Goal: Navigation & Orientation: Find specific page/section

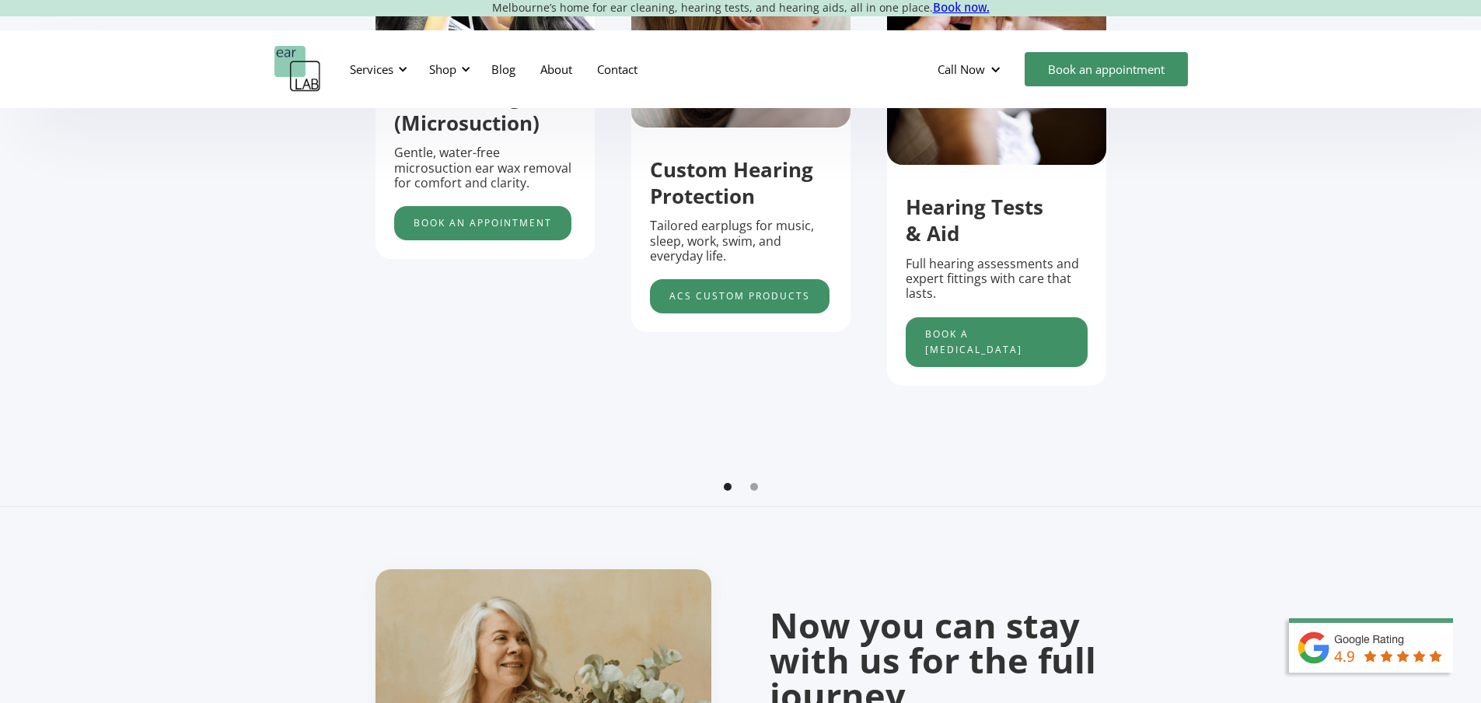
scroll to position [777, 0]
click at [753, 490] on div "Show slide 2 of 2" at bounding box center [754, 486] width 8 height 8
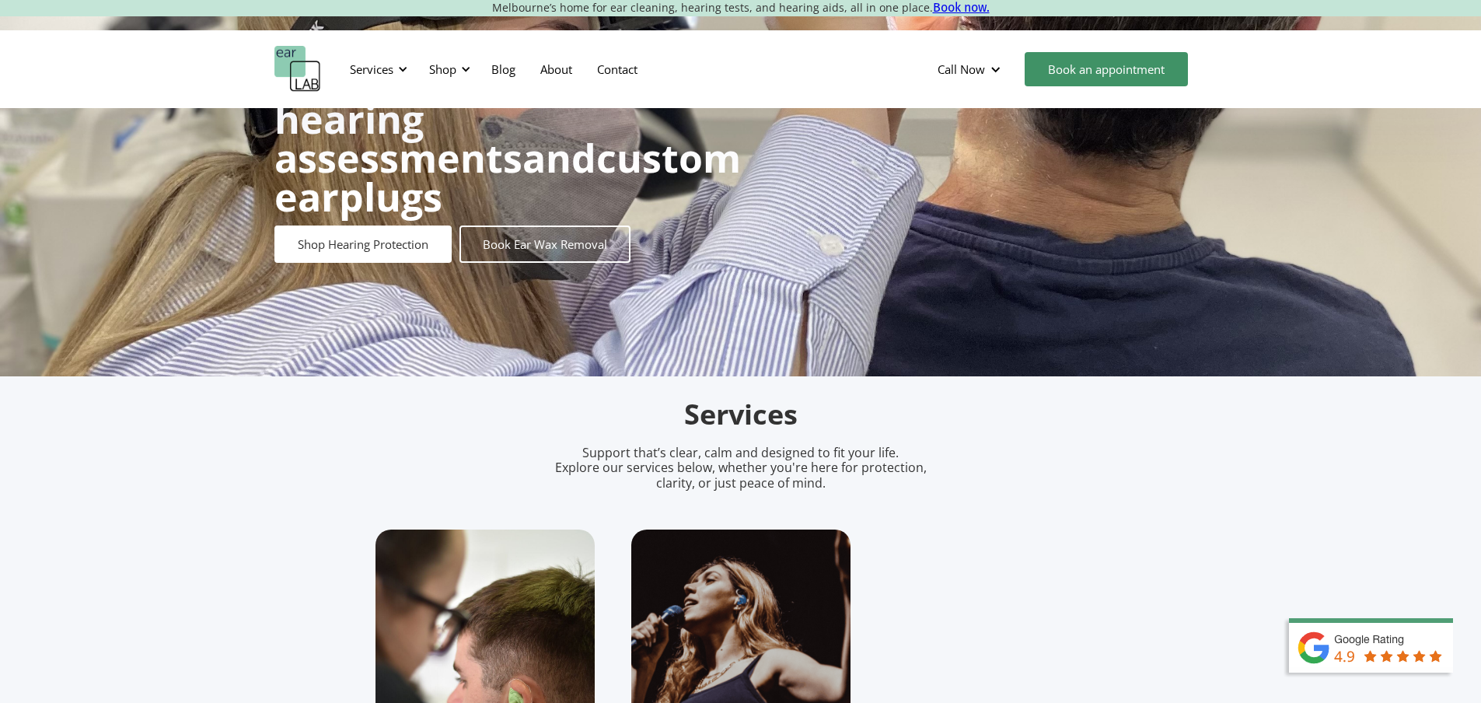
scroll to position [0, 0]
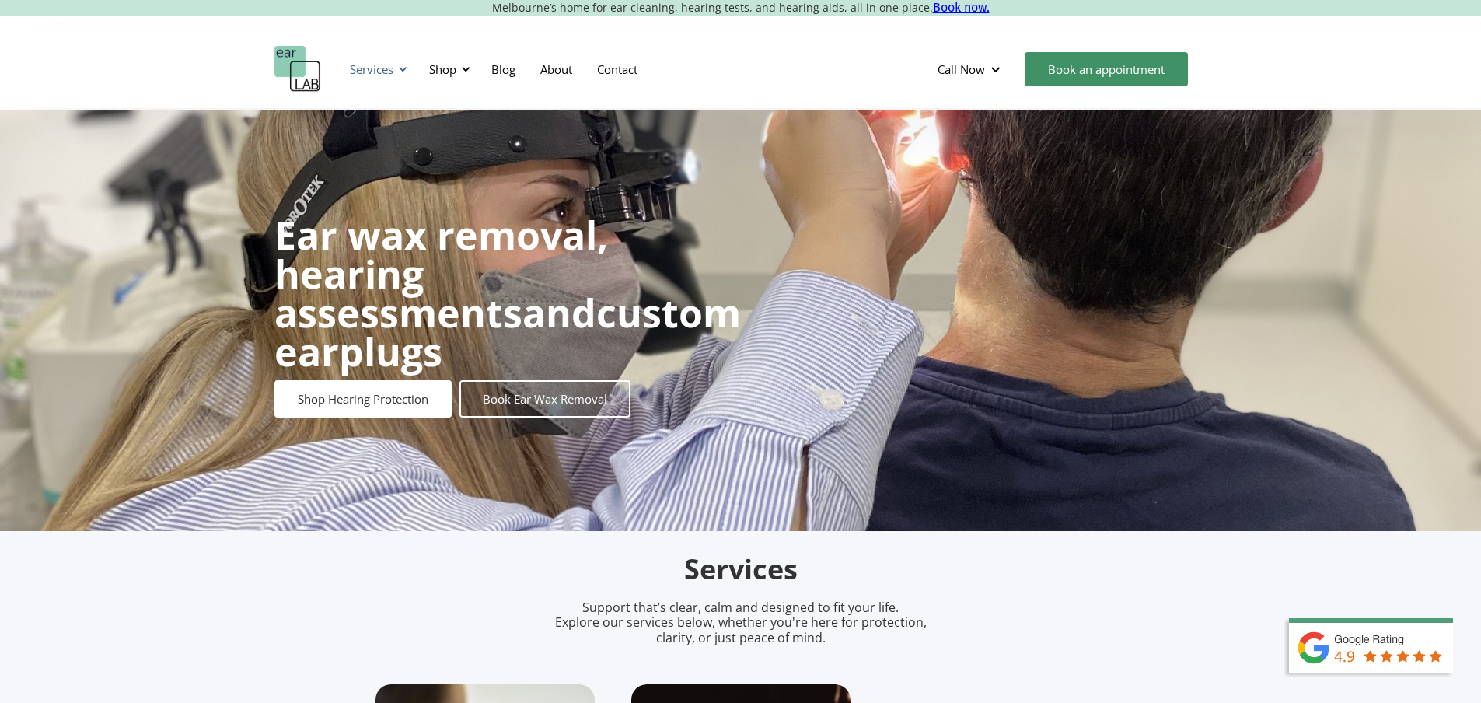
click at [389, 66] on div "Services" at bounding box center [372, 69] width 44 height 16
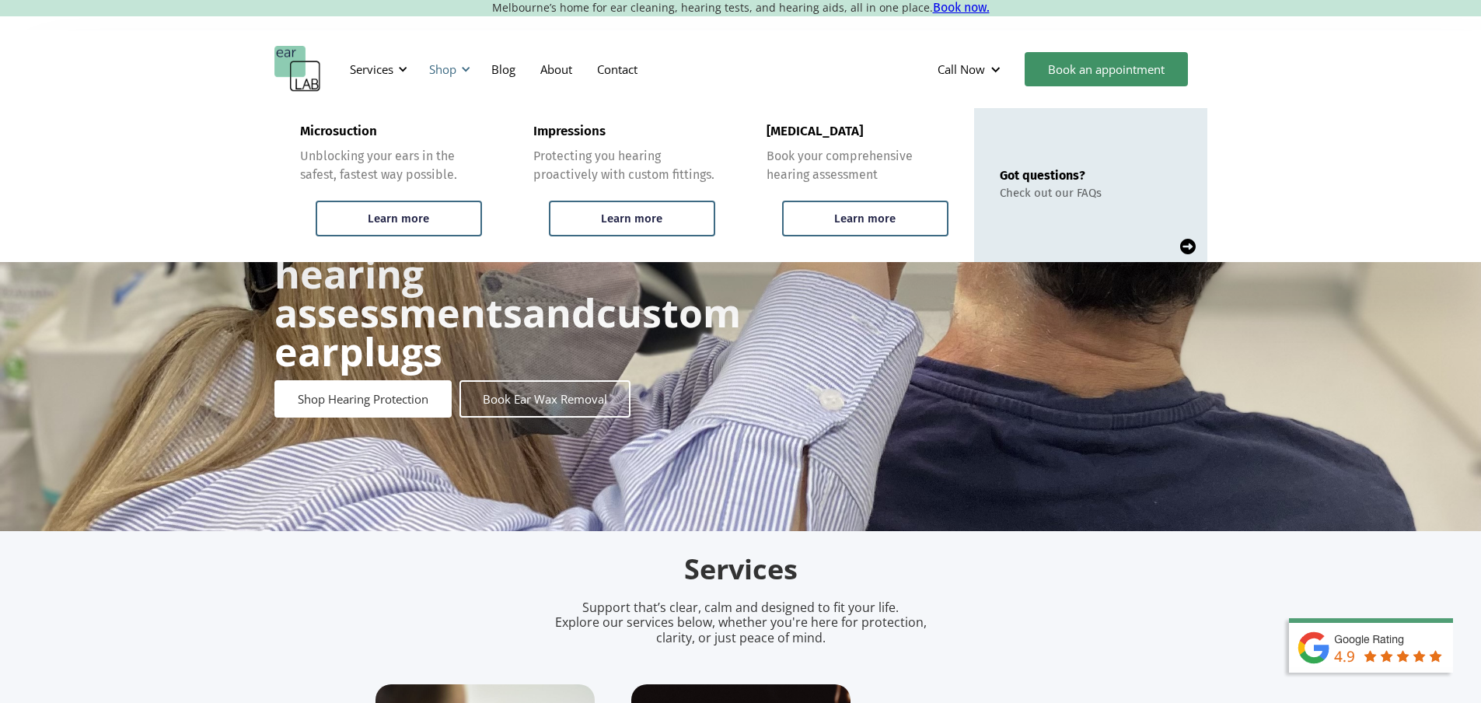
click at [456, 62] on div "Shop" at bounding box center [442, 69] width 27 height 16
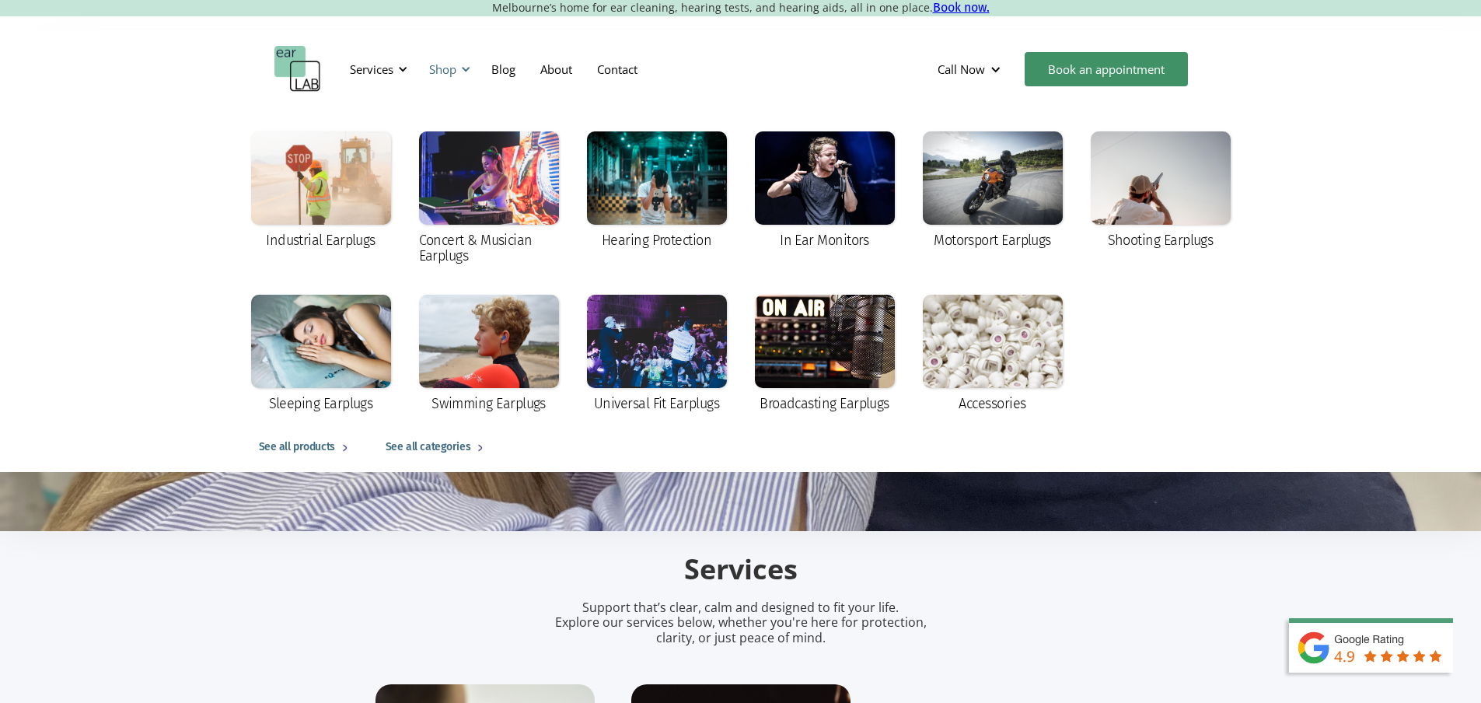
click at [453, 69] on div "Shop" at bounding box center [442, 69] width 27 height 16
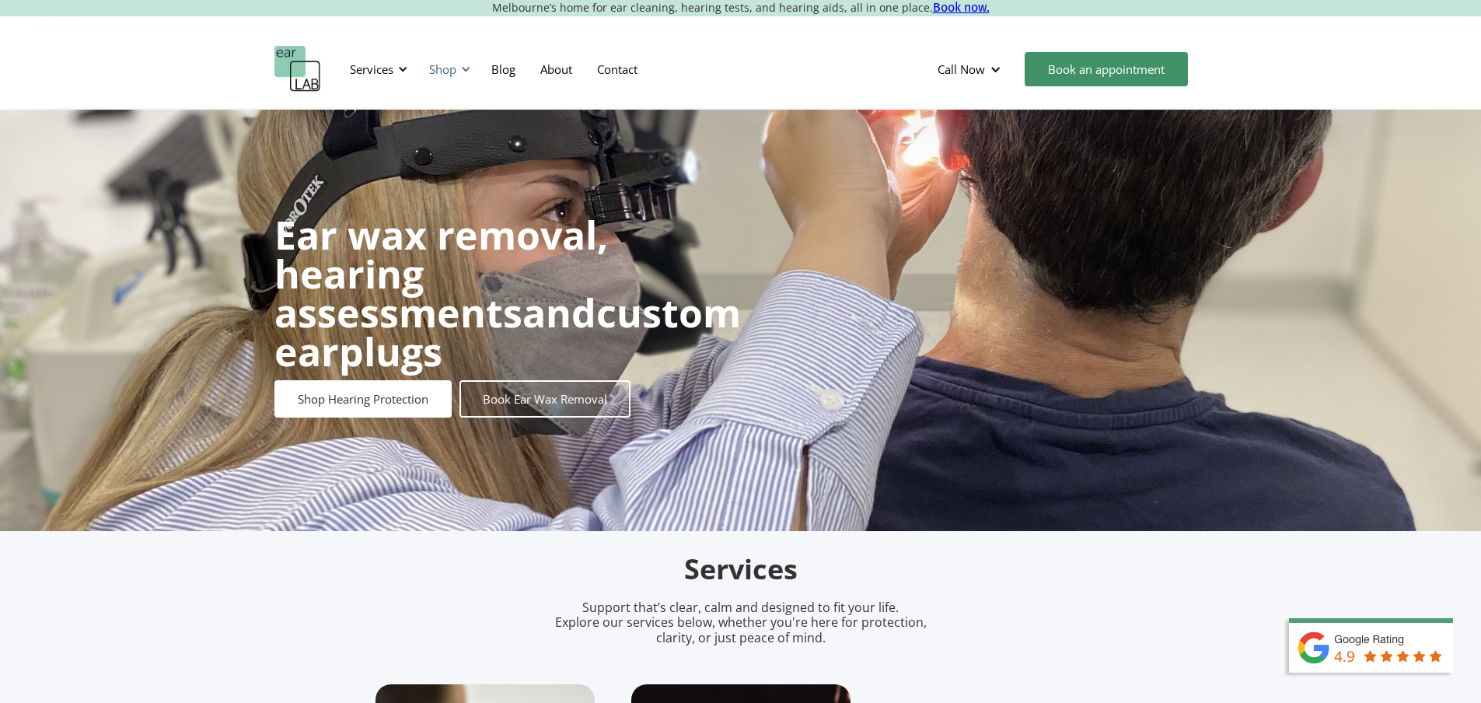
click at [434, 68] on div "Shop" at bounding box center [442, 69] width 27 height 16
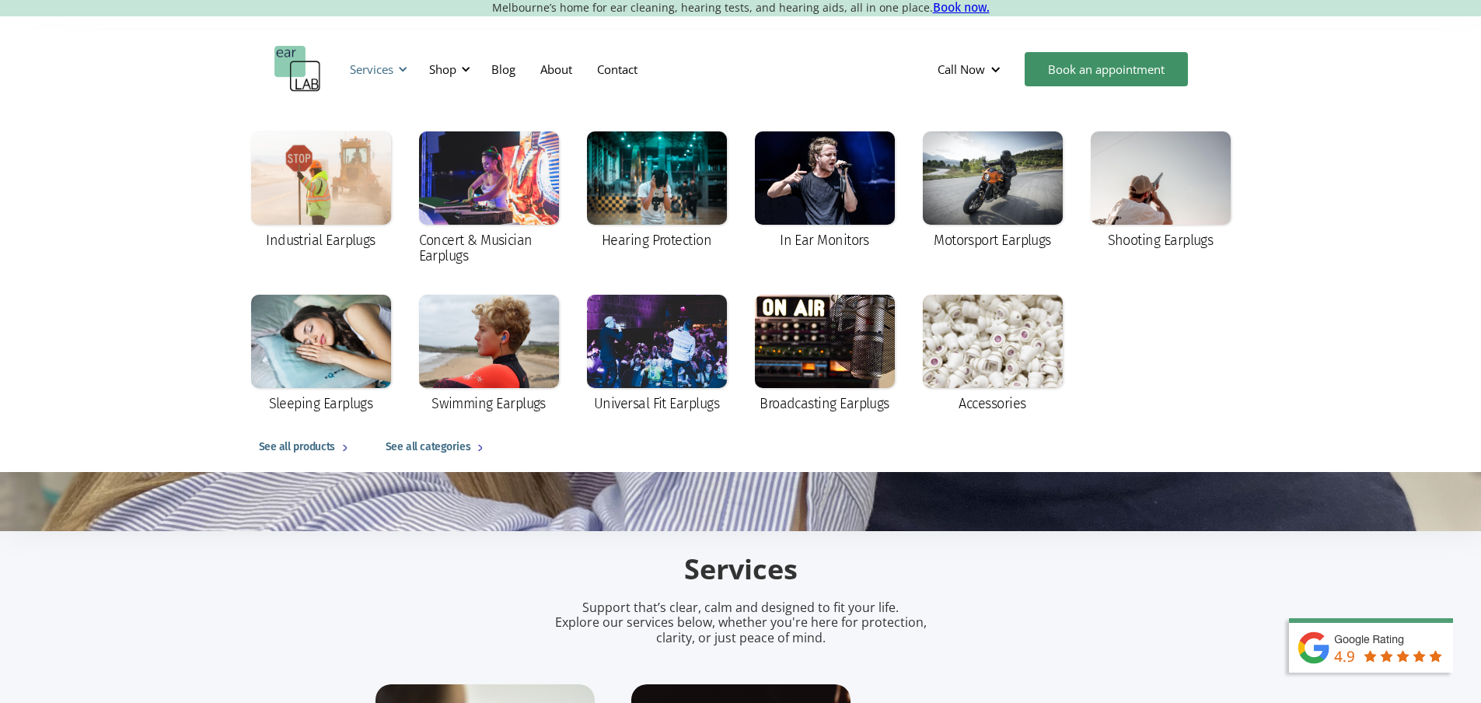
click at [358, 72] on div "Services" at bounding box center [372, 69] width 44 height 16
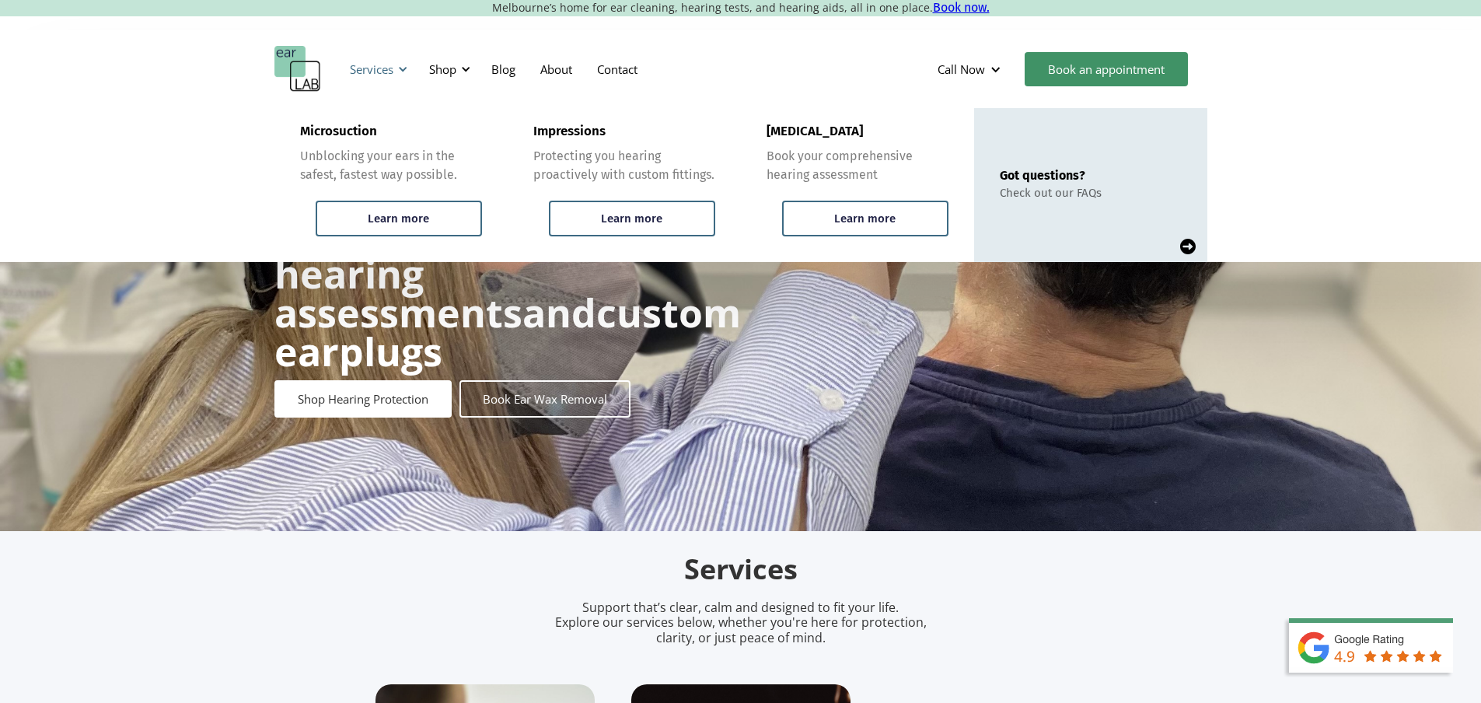
click at [382, 61] on div "Services" at bounding box center [376, 69] width 72 height 47
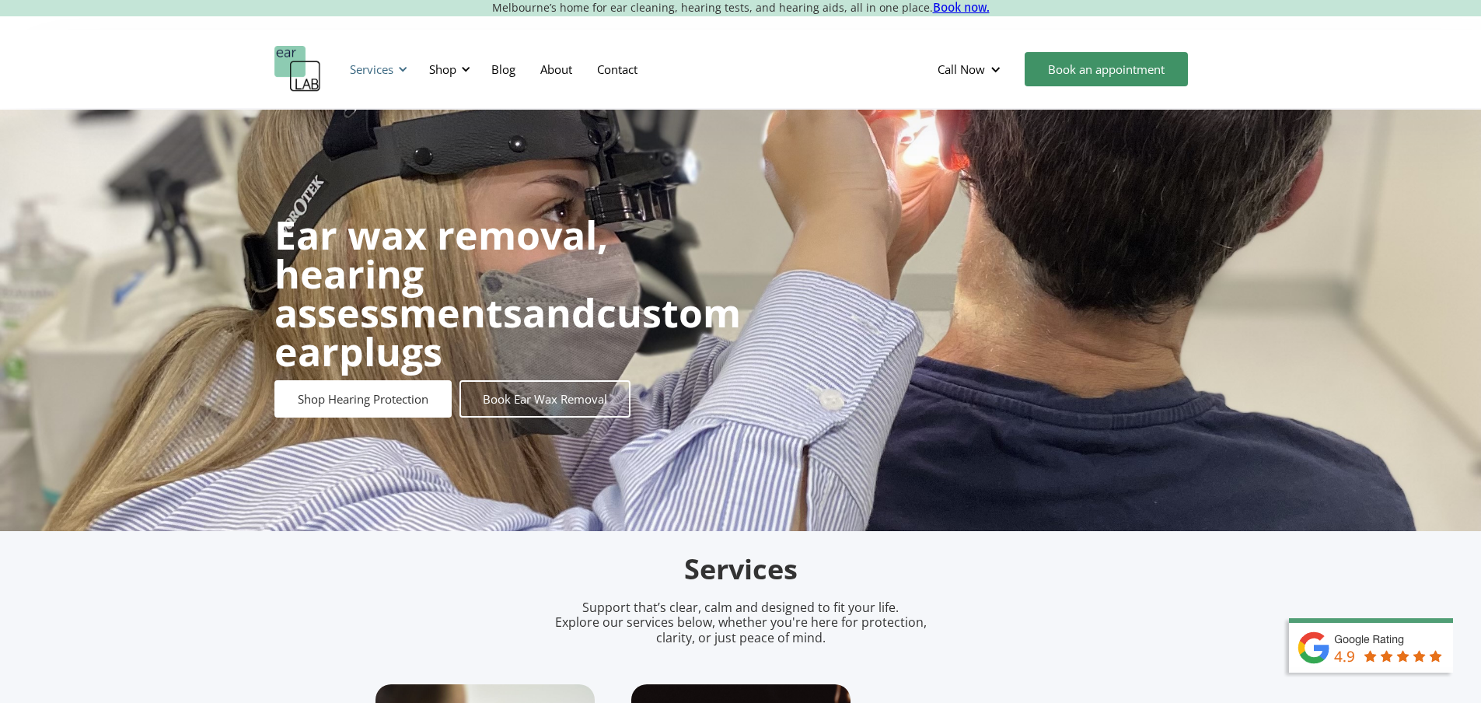
click at [382, 61] on div "Services" at bounding box center [376, 69] width 72 height 47
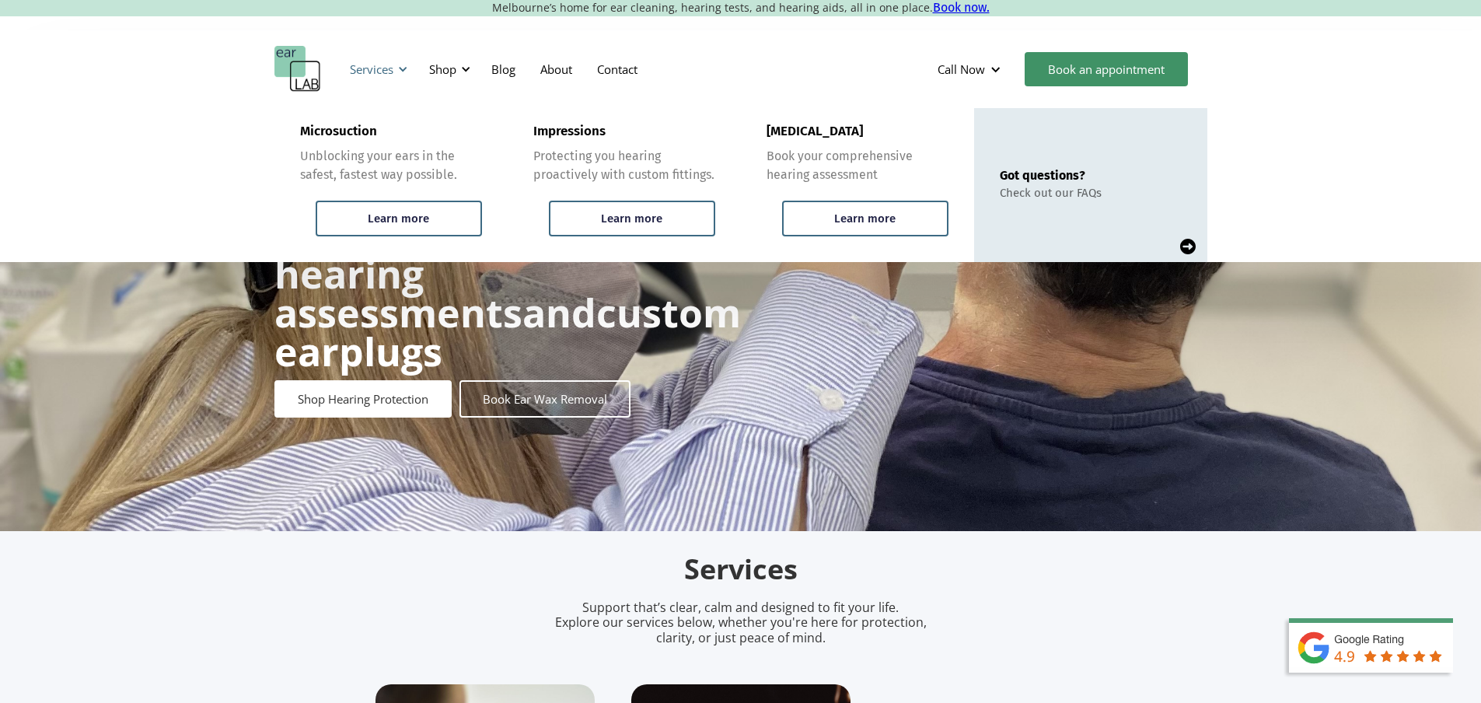
click at [400, 69] on div at bounding box center [402, 69] width 11 height 11
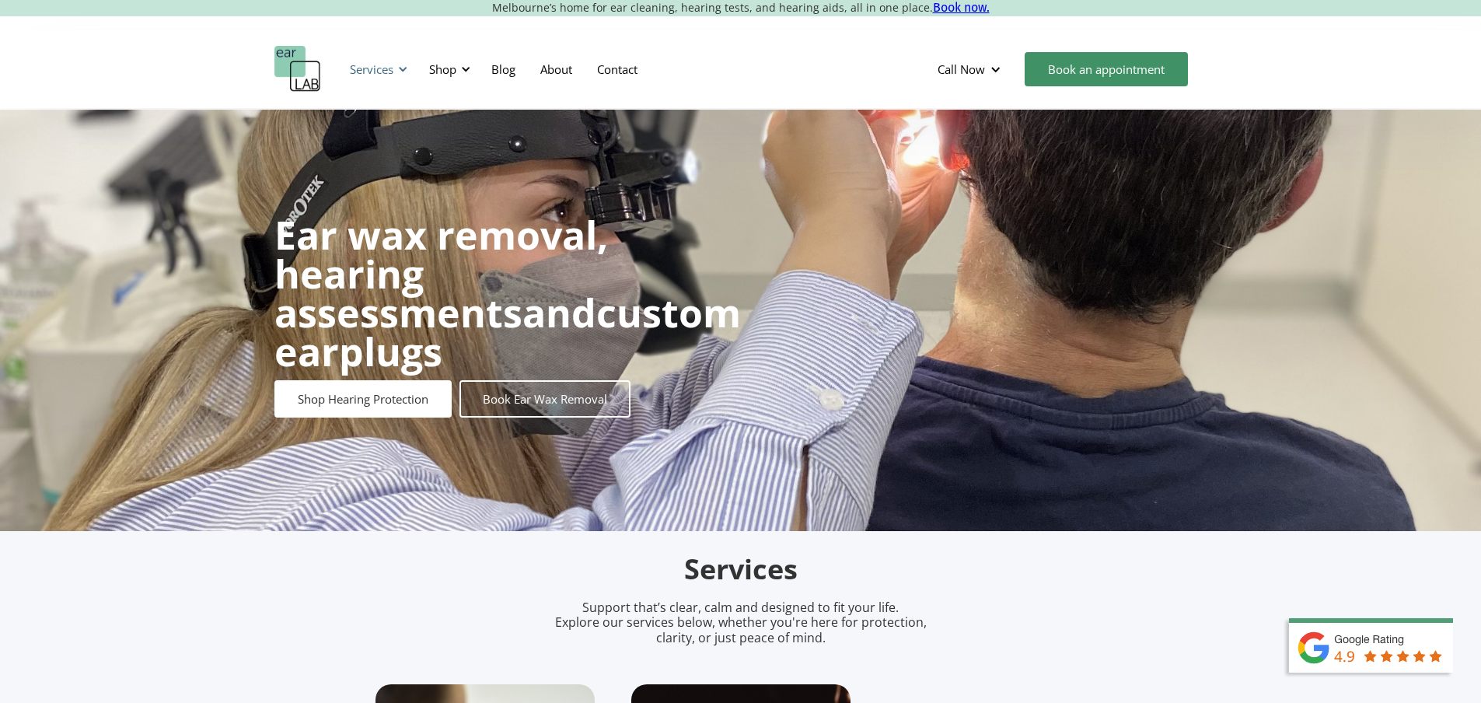
click at [395, 62] on div "Services" at bounding box center [376, 69] width 72 height 47
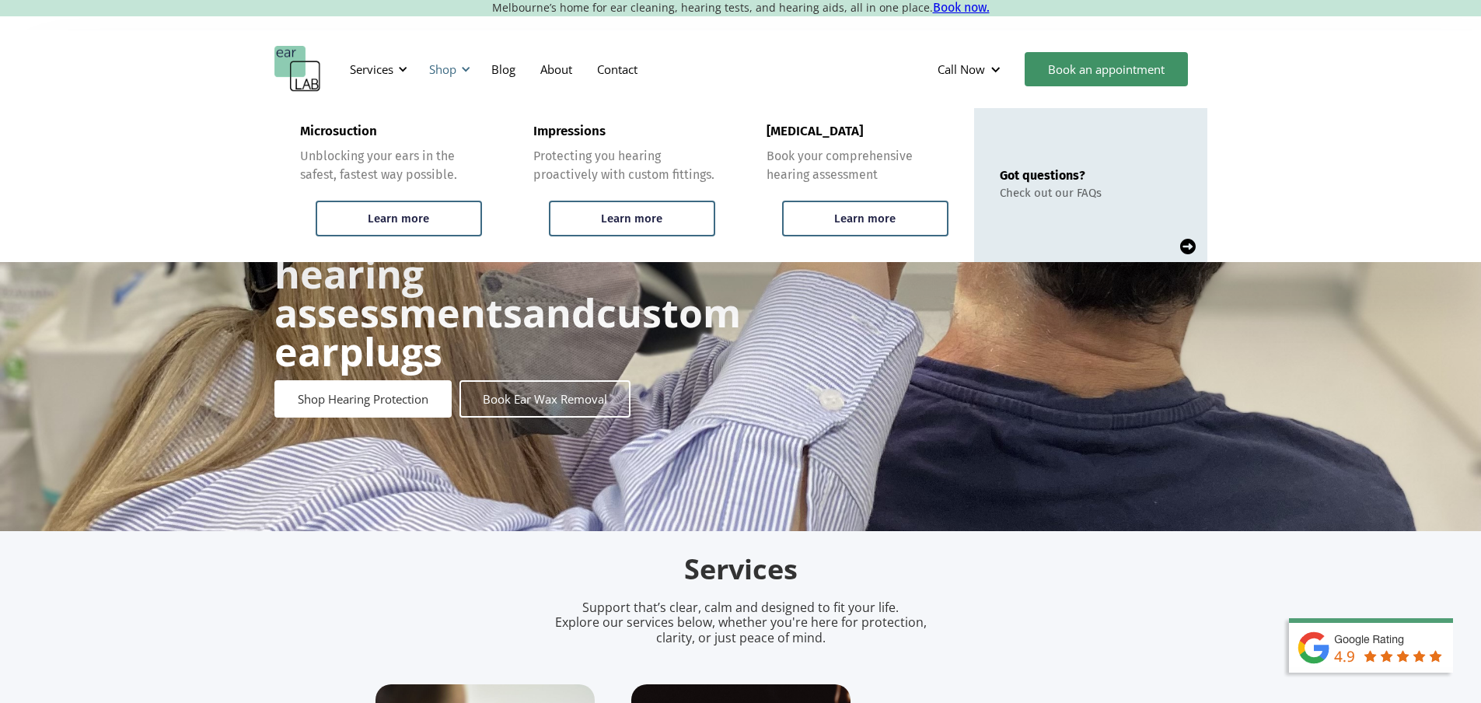
click at [466, 64] on div at bounding box center [465, 69] width 11 height 11
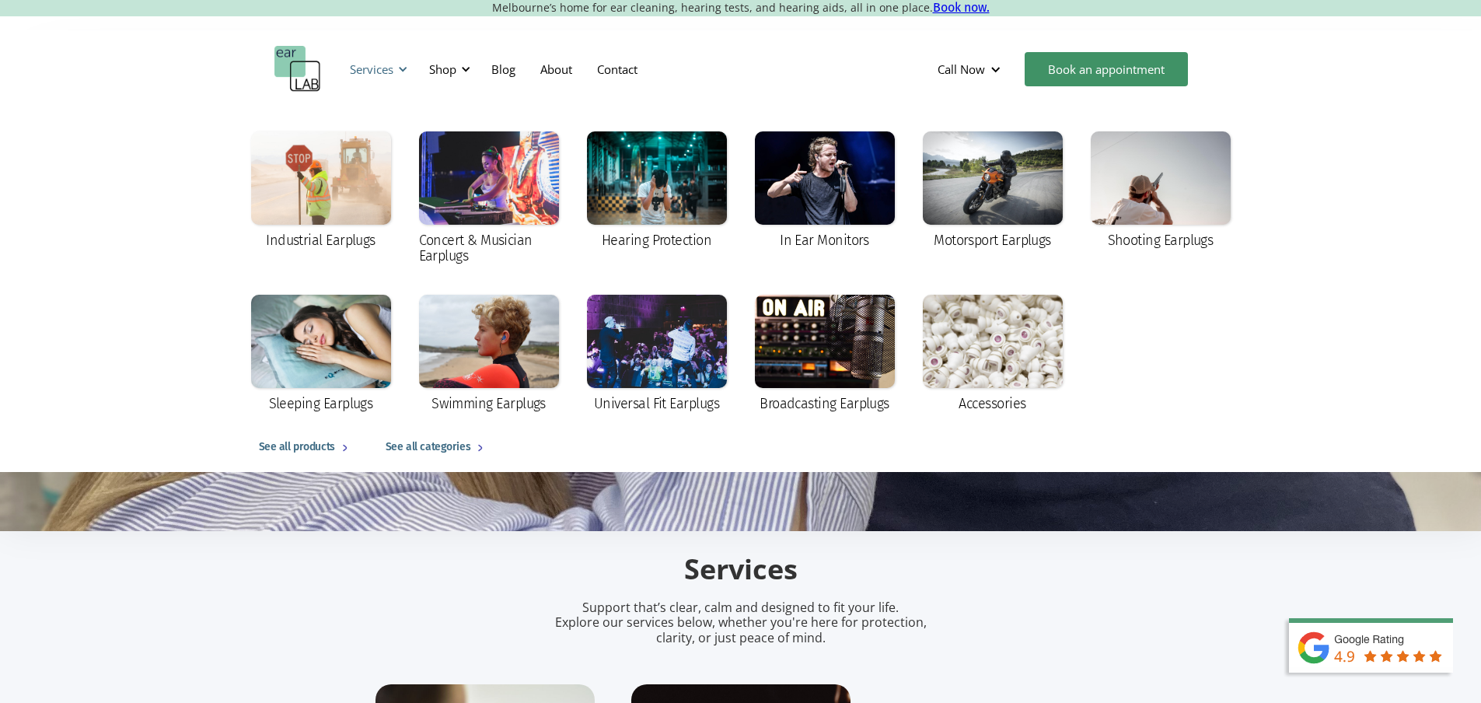
click at [405, 68] on div at bounding box center [402, 69] width 11 height 11
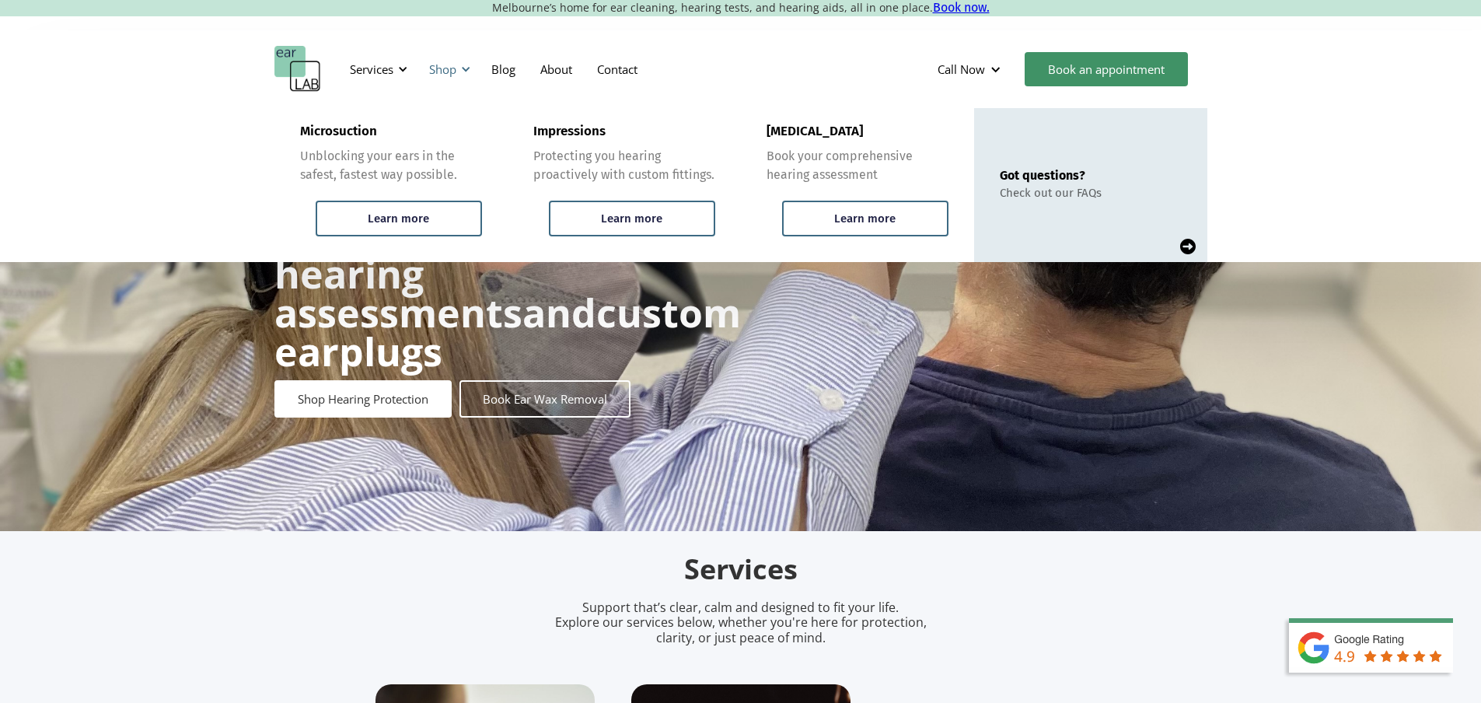
click at [467, 64] on div at bounding box center [465, 69] width 11 height 11
